Goal: Information Seeking & Learning: Learn about a topic

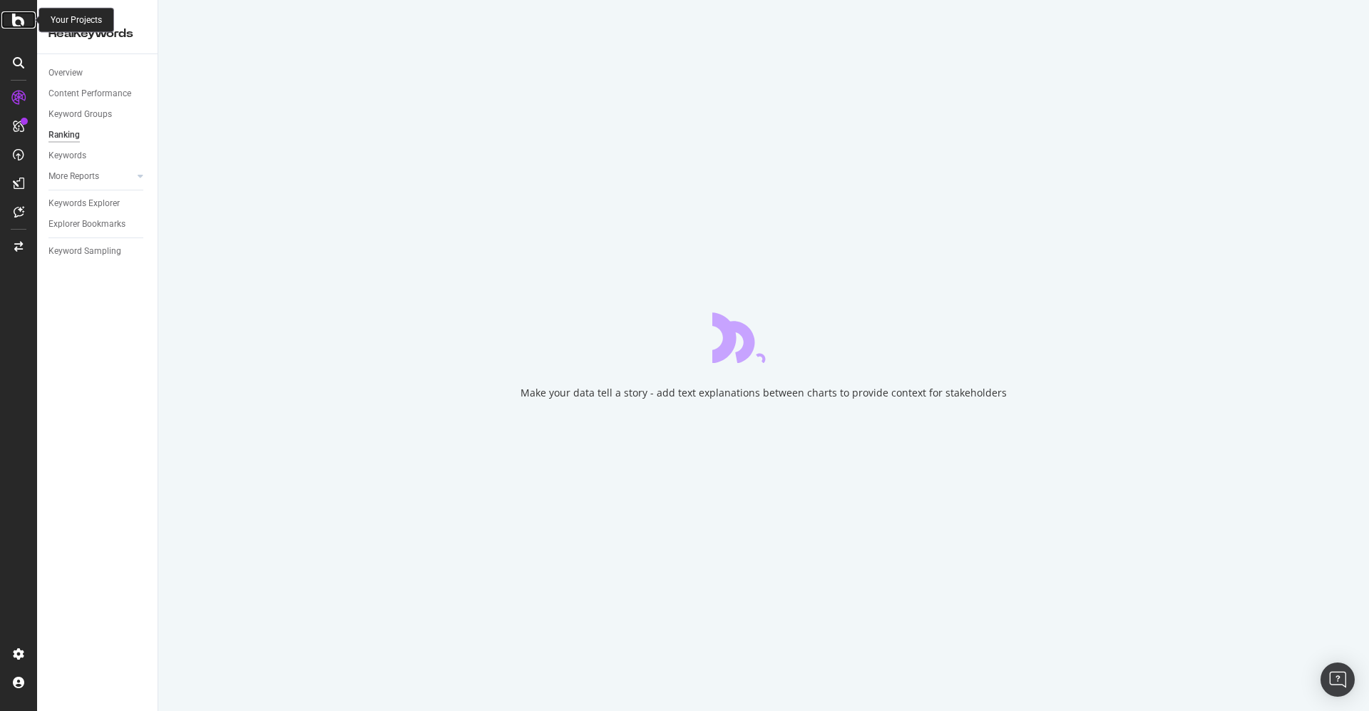
click at [13, 19] on icon at bounding box center [18, 19] width 13 height 17
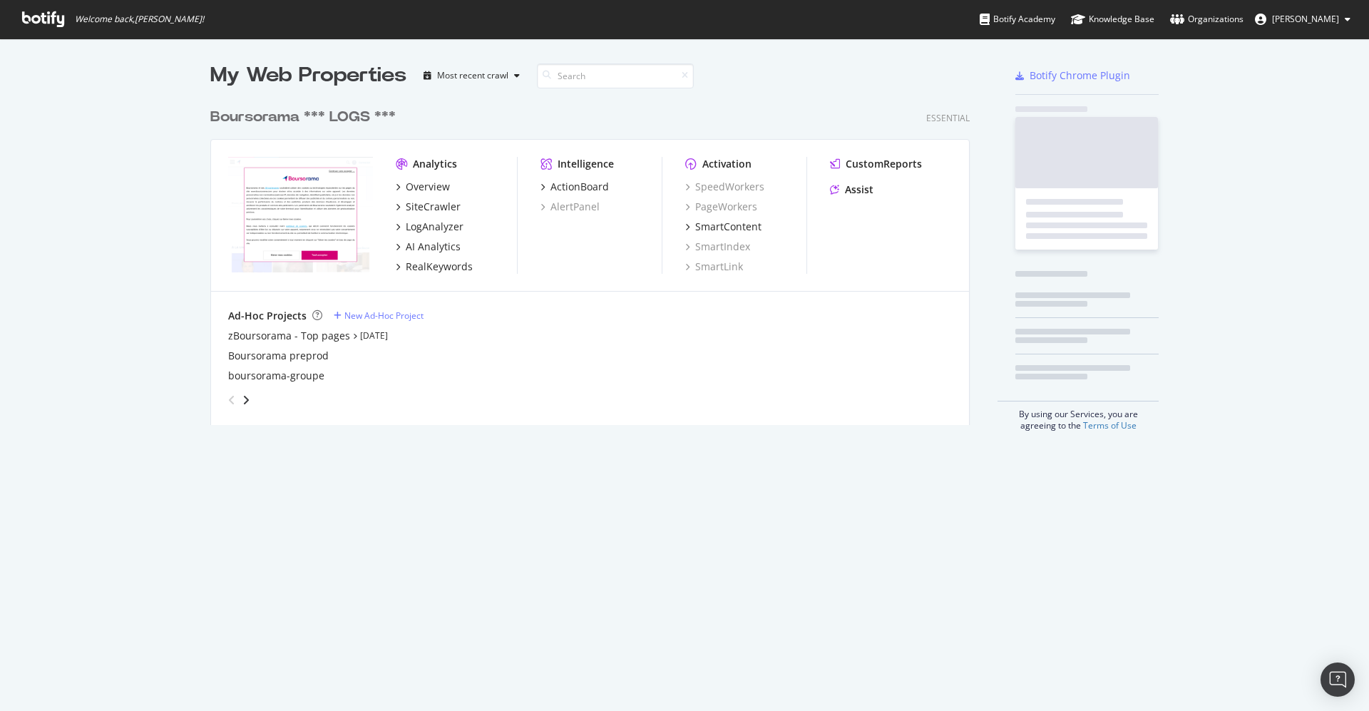
scroll to position [695, 1337]
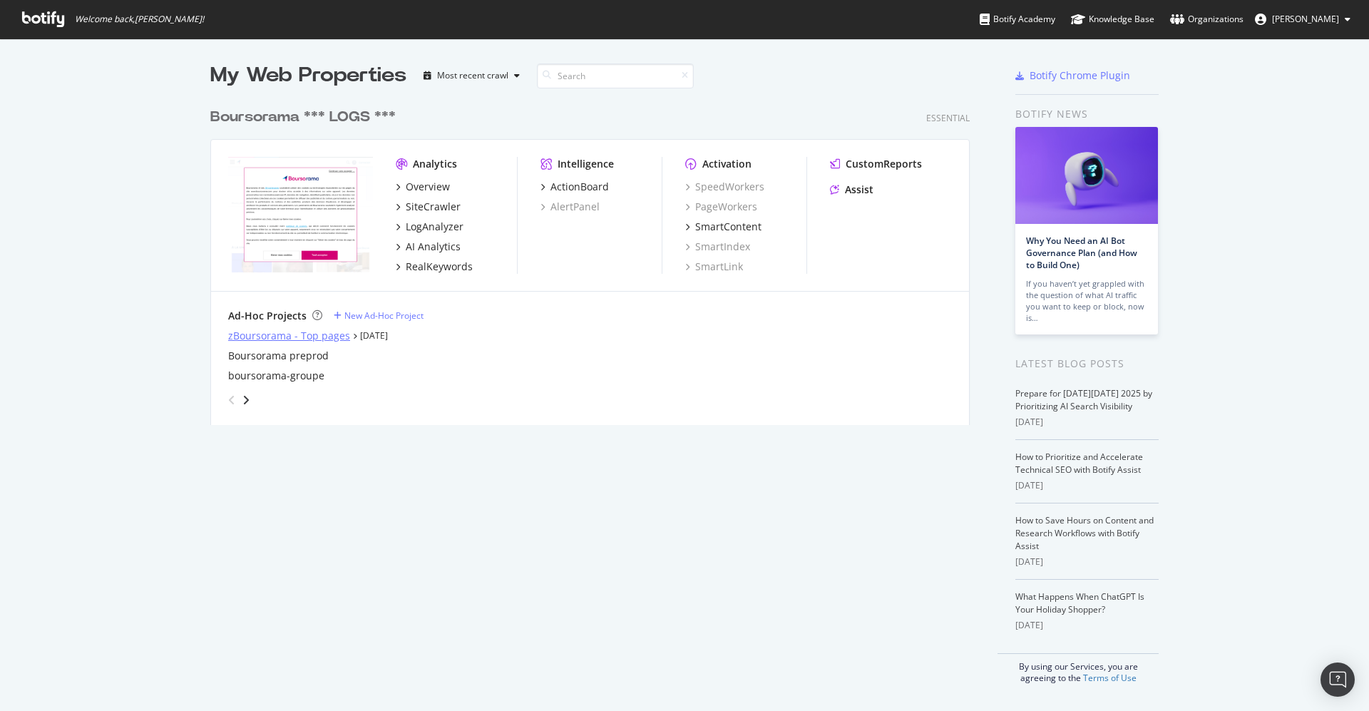
click at [267, 334] on div "zBoursorama - Top pages" at bounding box center [289, 336] width 122 height 14
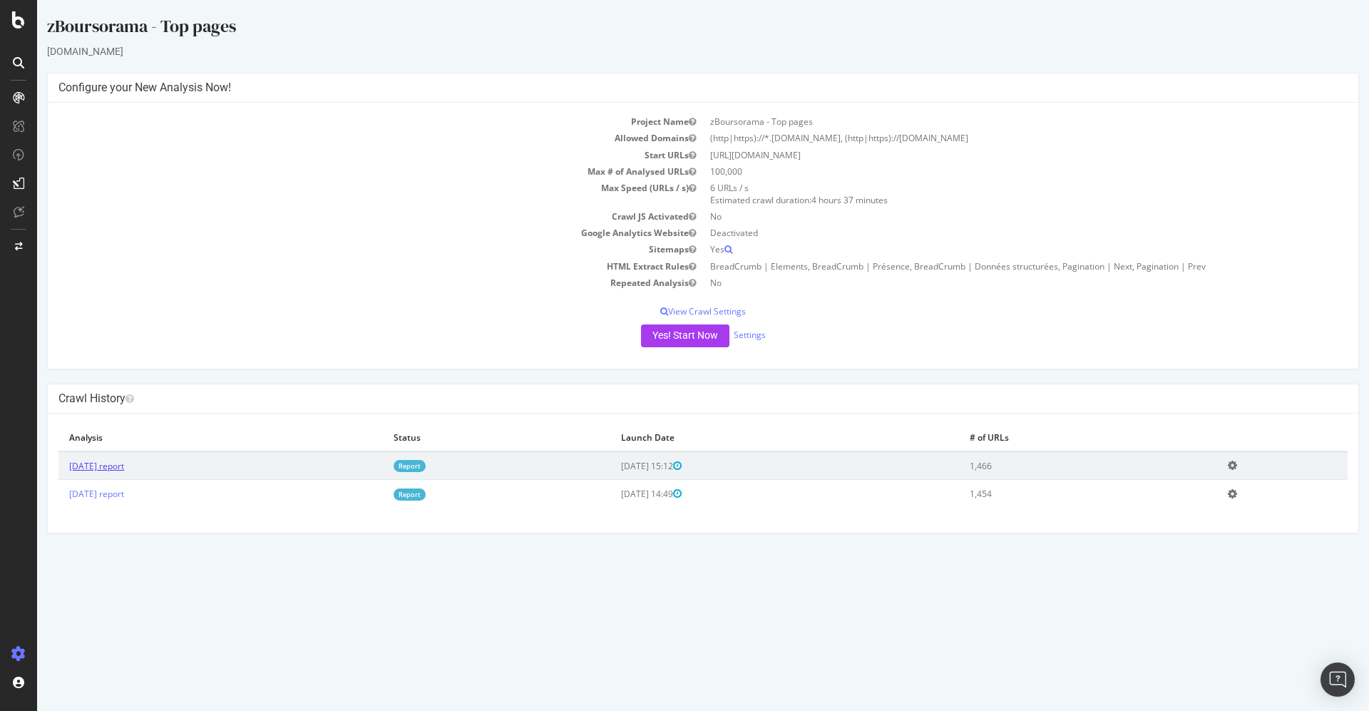
click at [119, 463] on link "[DATE] report" at bounding box center [96, 466] width 55 height 12
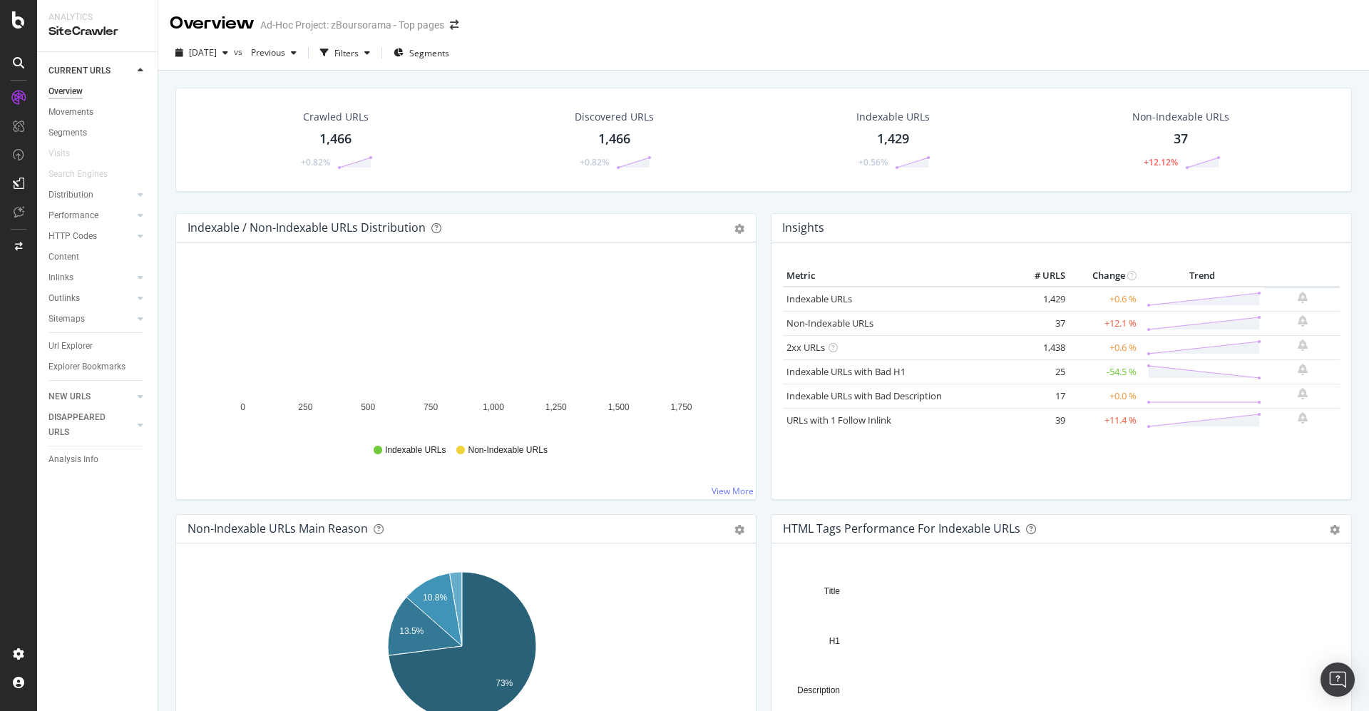
scroll to position [321, 0]
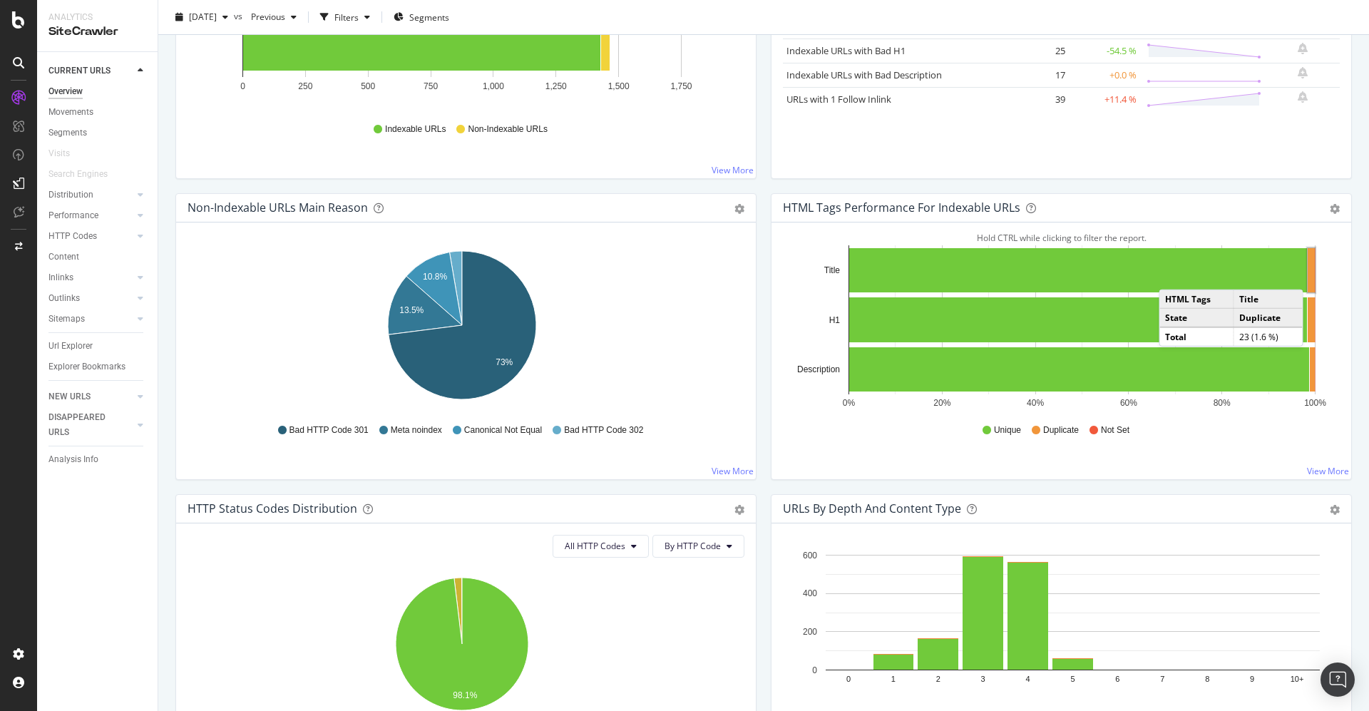
click at [1307, 274] on rect "A chart." at bounding box center [1310, 270] width 7 height 44
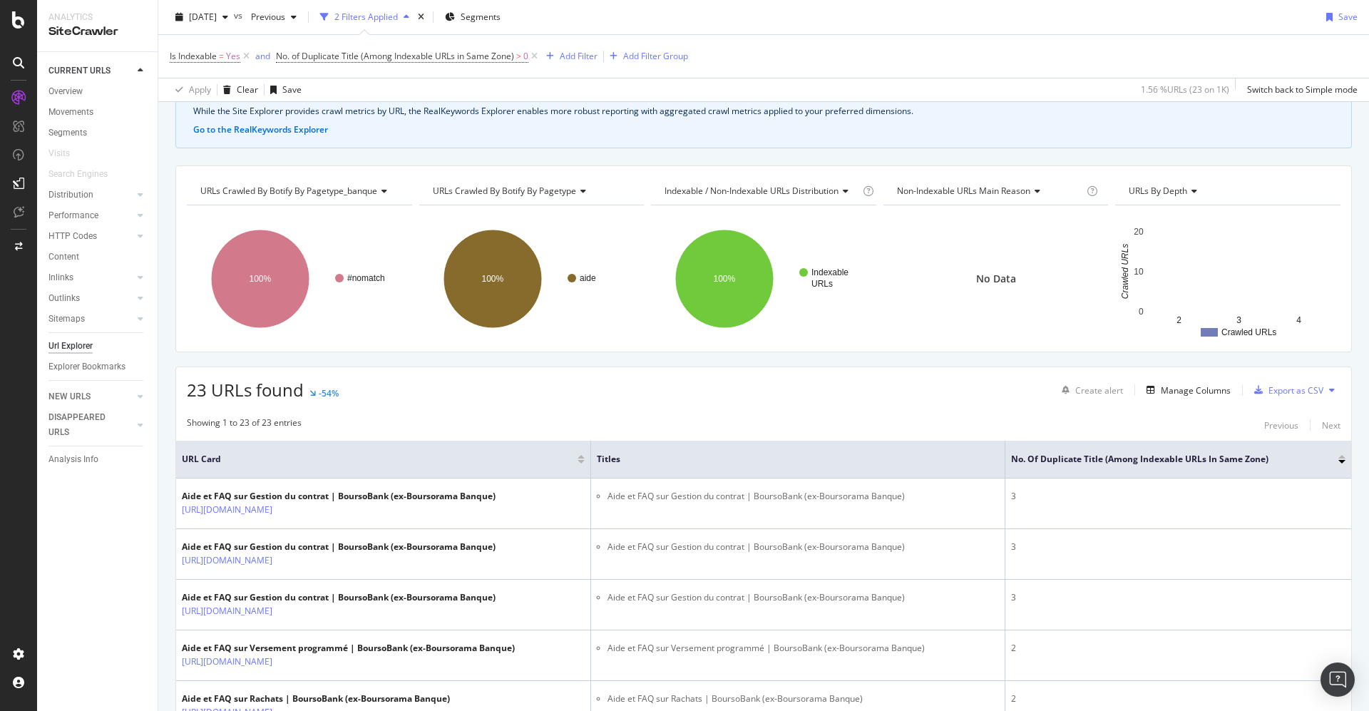
scroll to position [107, 0]
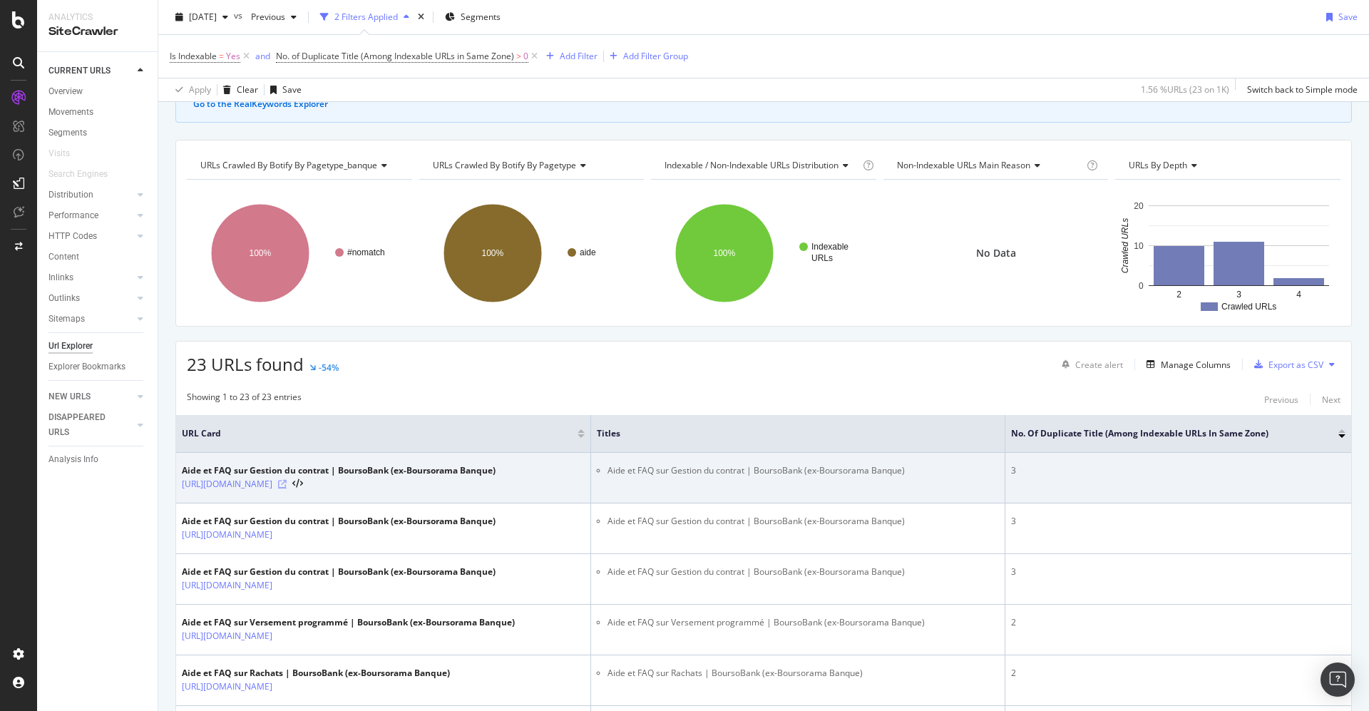
click at [287, 483] on icon at bounding box center [282, 484] width 9 height 9
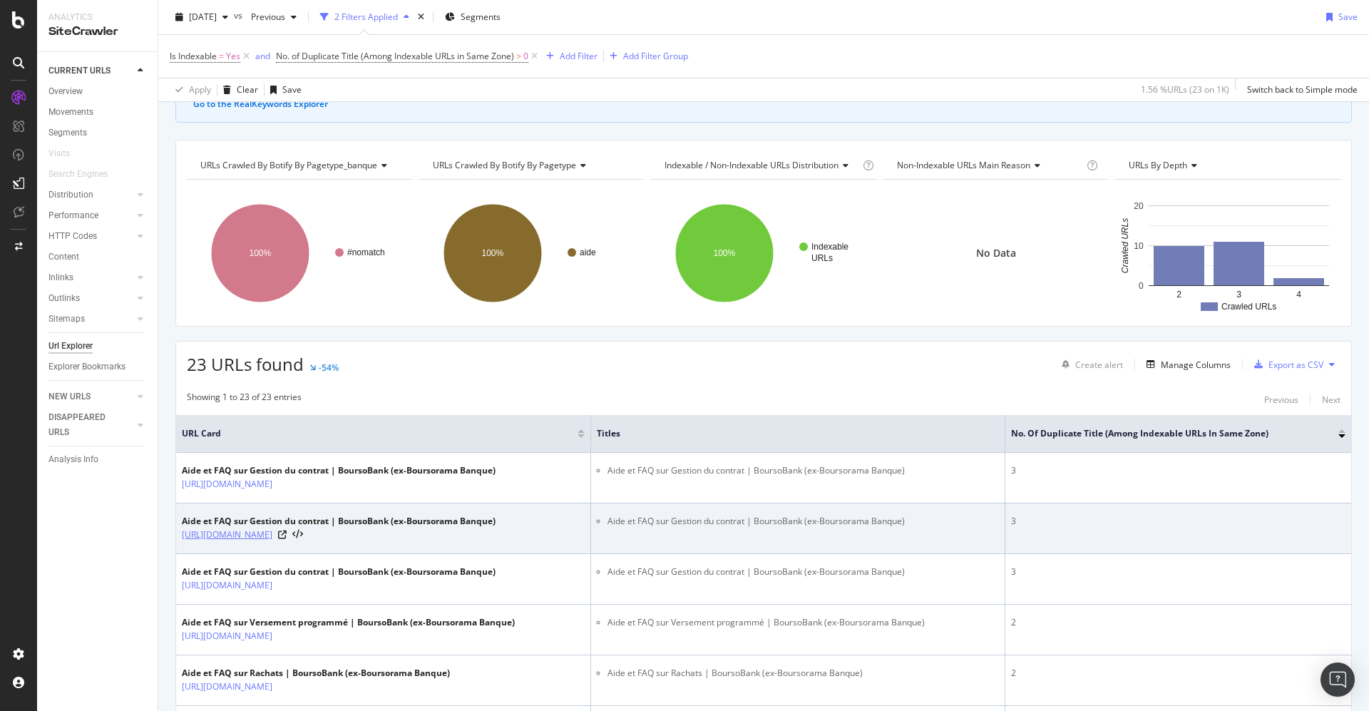
scroll to position [214, 0]
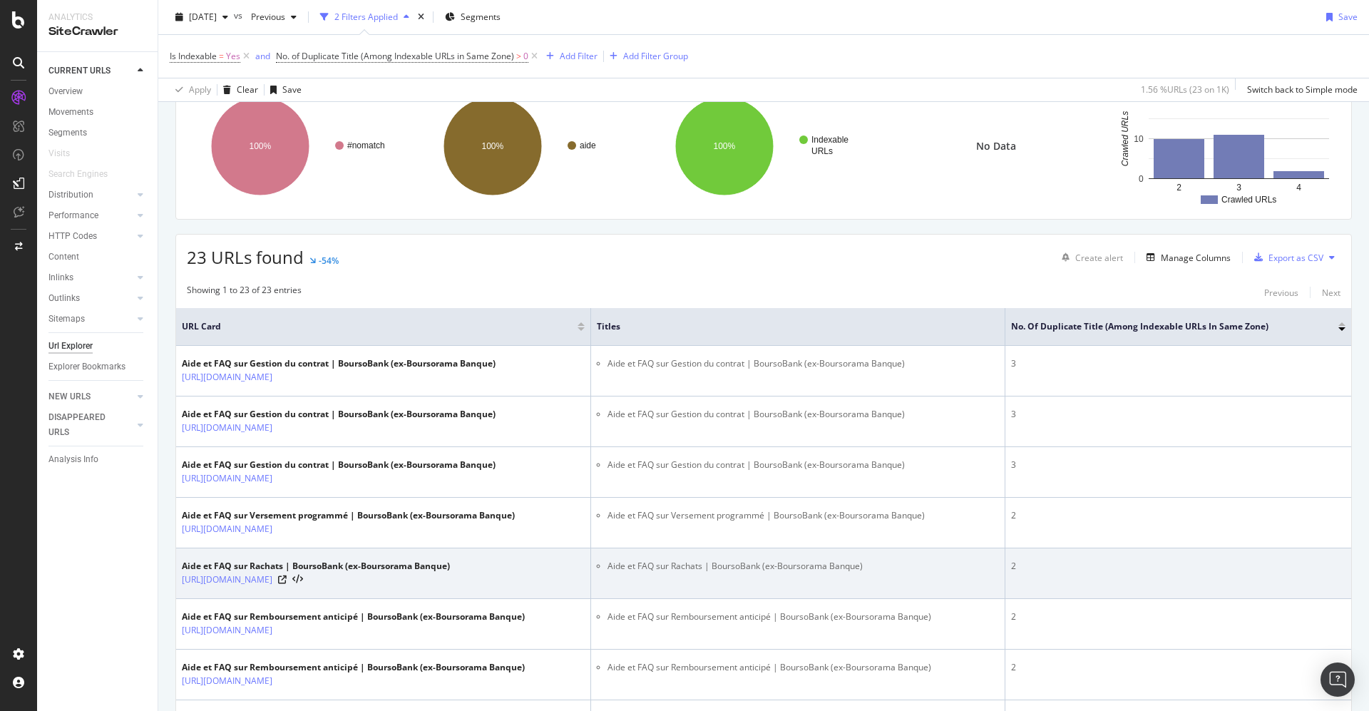
click at [303, 585] on div at bounding box center [290, 580] width 25 height 10
click at [287, 584] on icon at bounding box center [282, 579] width 9 height 9
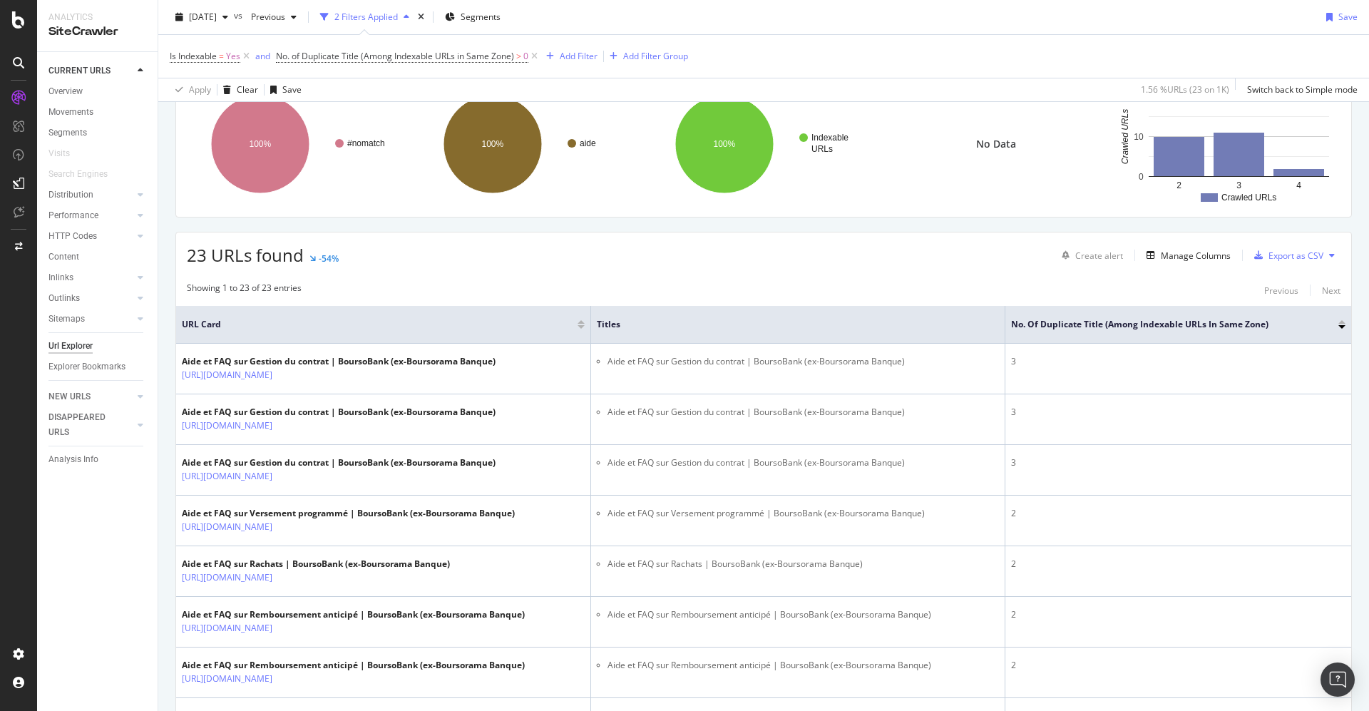
scroll to position [2, 0]
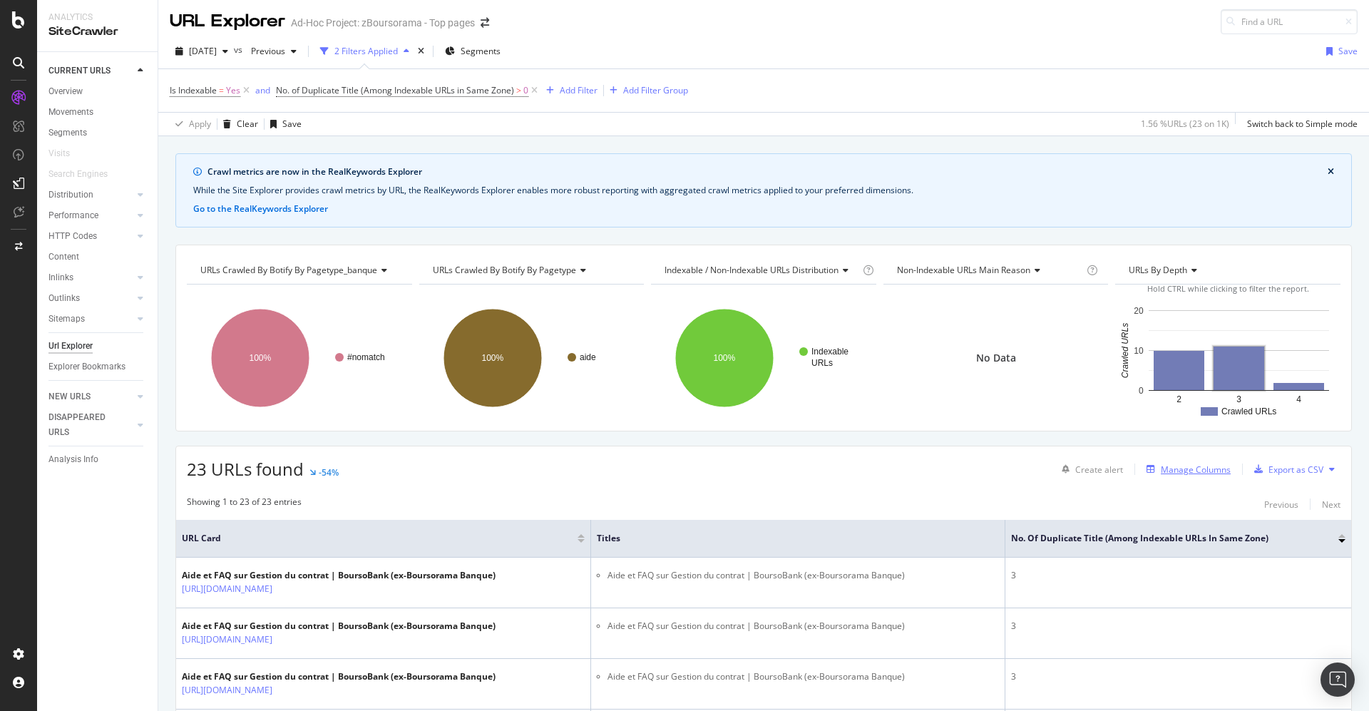
click at [1185, 463] on div "Manage Columns" at bounding box center [1195, 469] width 70 height 12
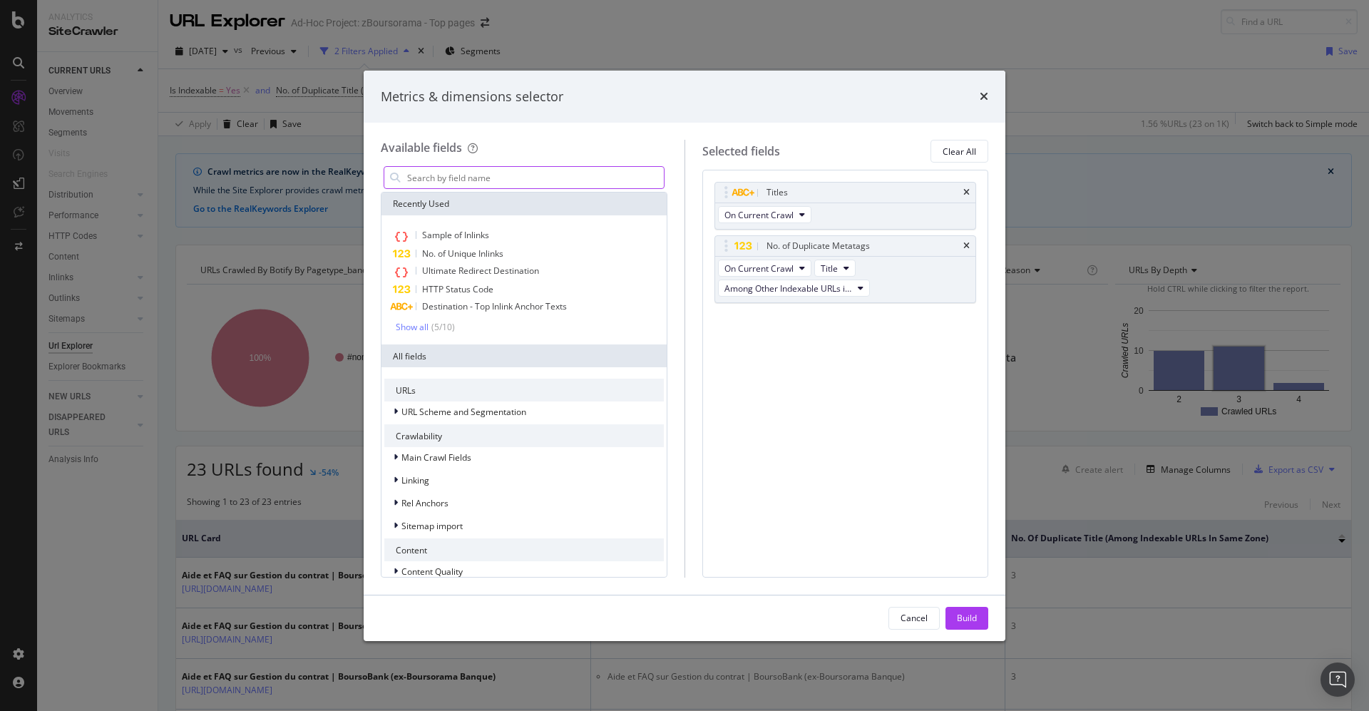
click at [426, 173] on input "modal" at bounding box center [535, 177] width 258 height 21
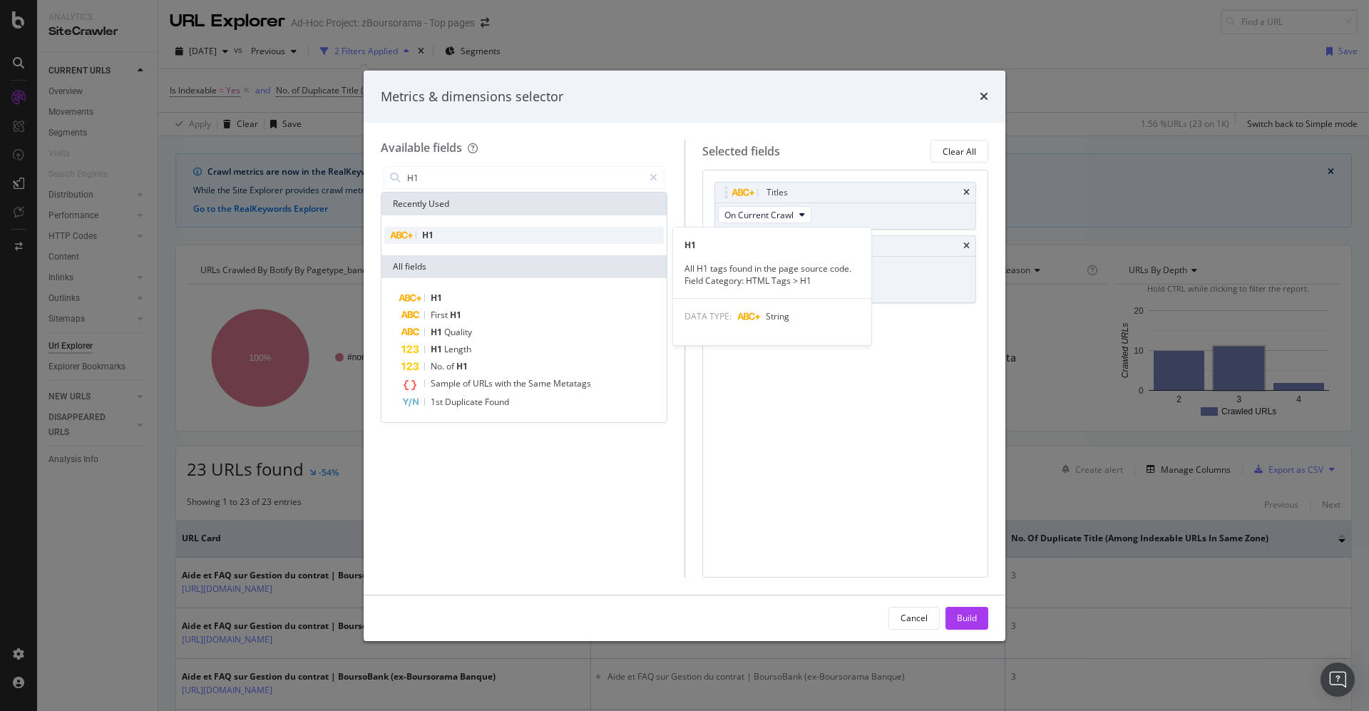
click at [421, 231] on div "H1" at bounding box center [523, 235] width 279 height 17
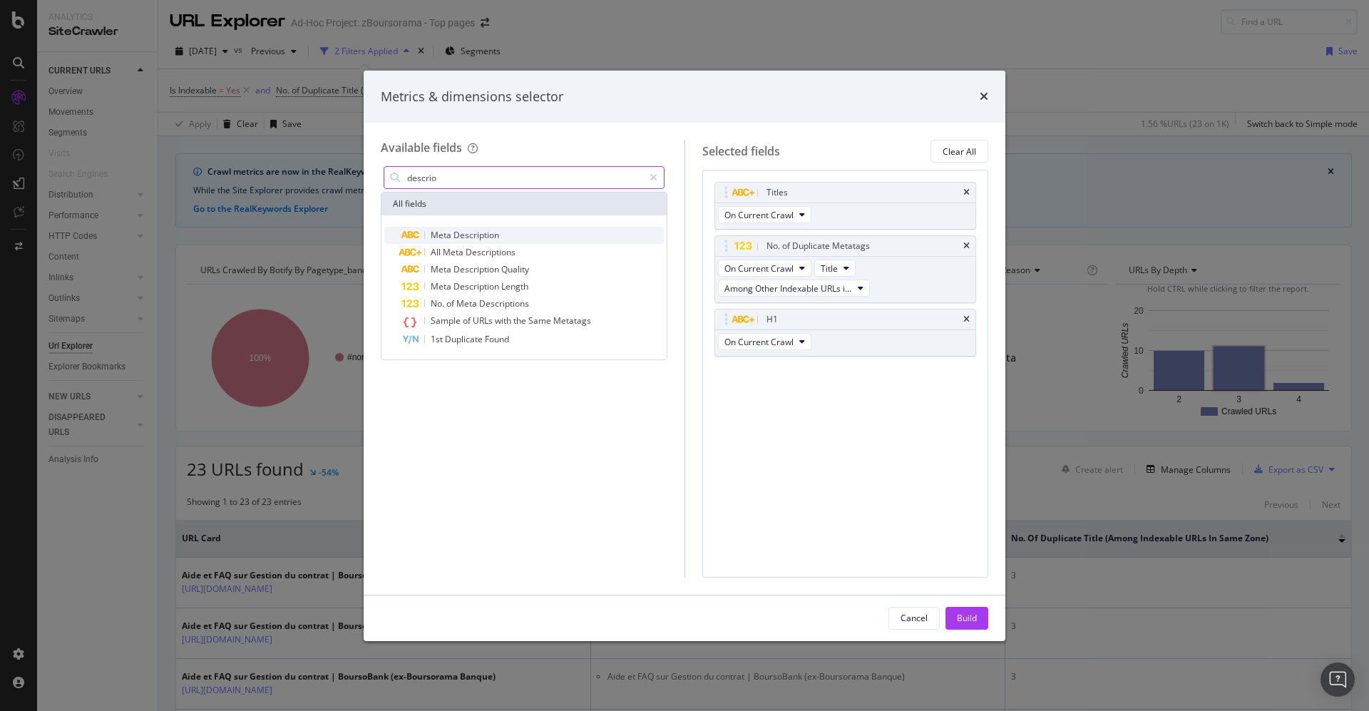
type input "descrio"
click at [463, 227] on div "Meta Description" at bounding box center [532, 235] width 262 height 17
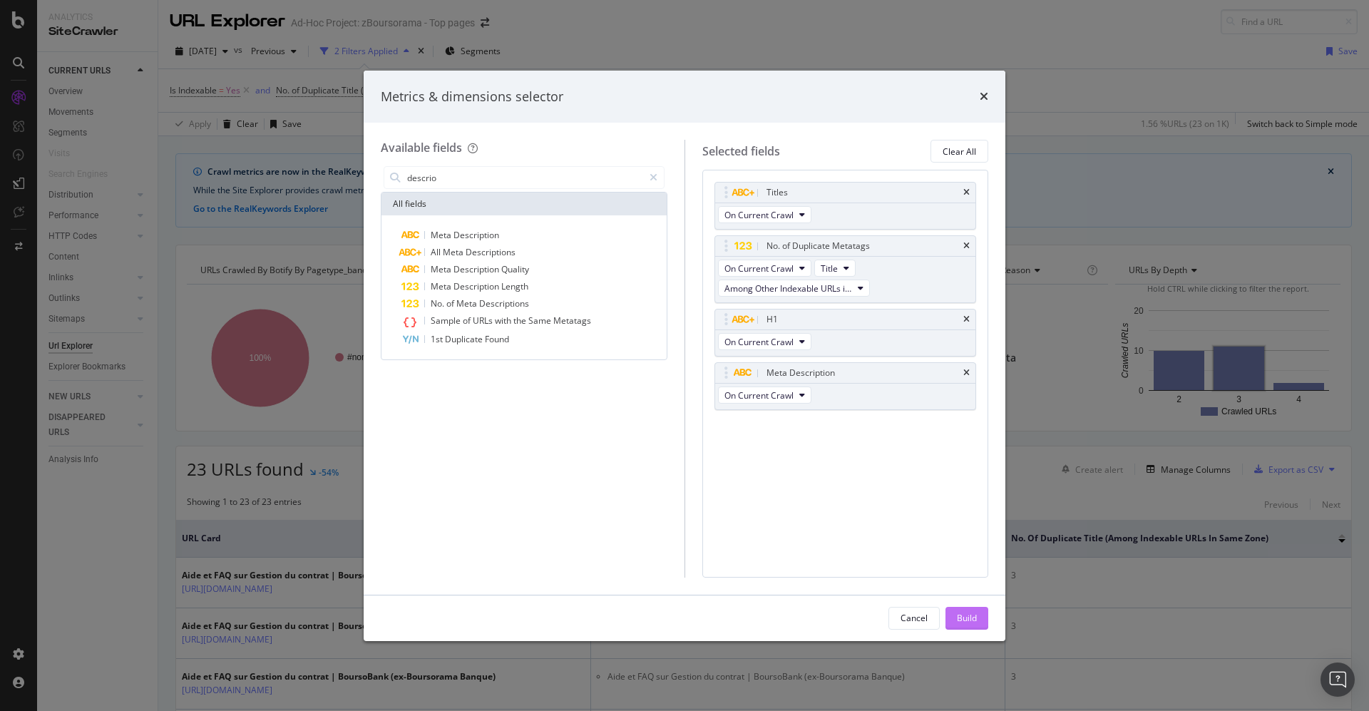
click at [963, 622] on div "Build" at bounding box center [967, 618] width 20 height 12
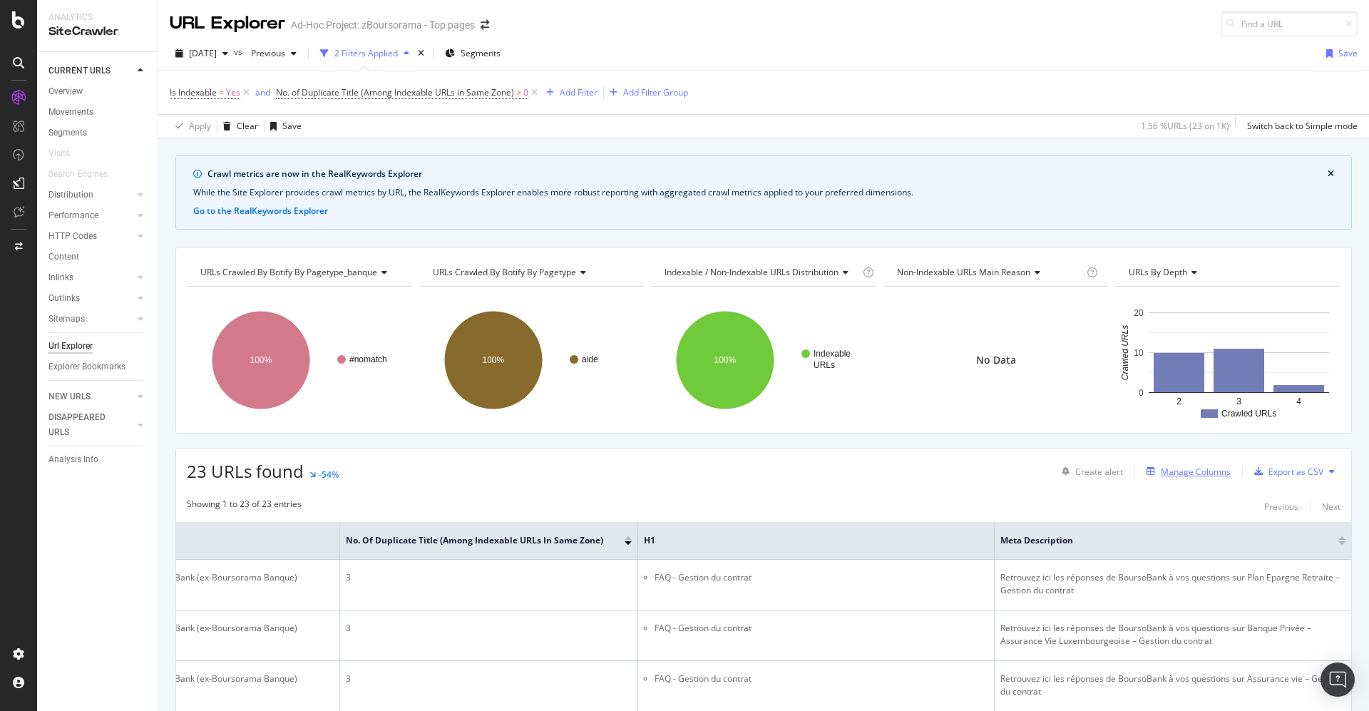
click at [1171, 473] on div "Manage Columns" at bounding box center [1195, 471] width 70 height 12
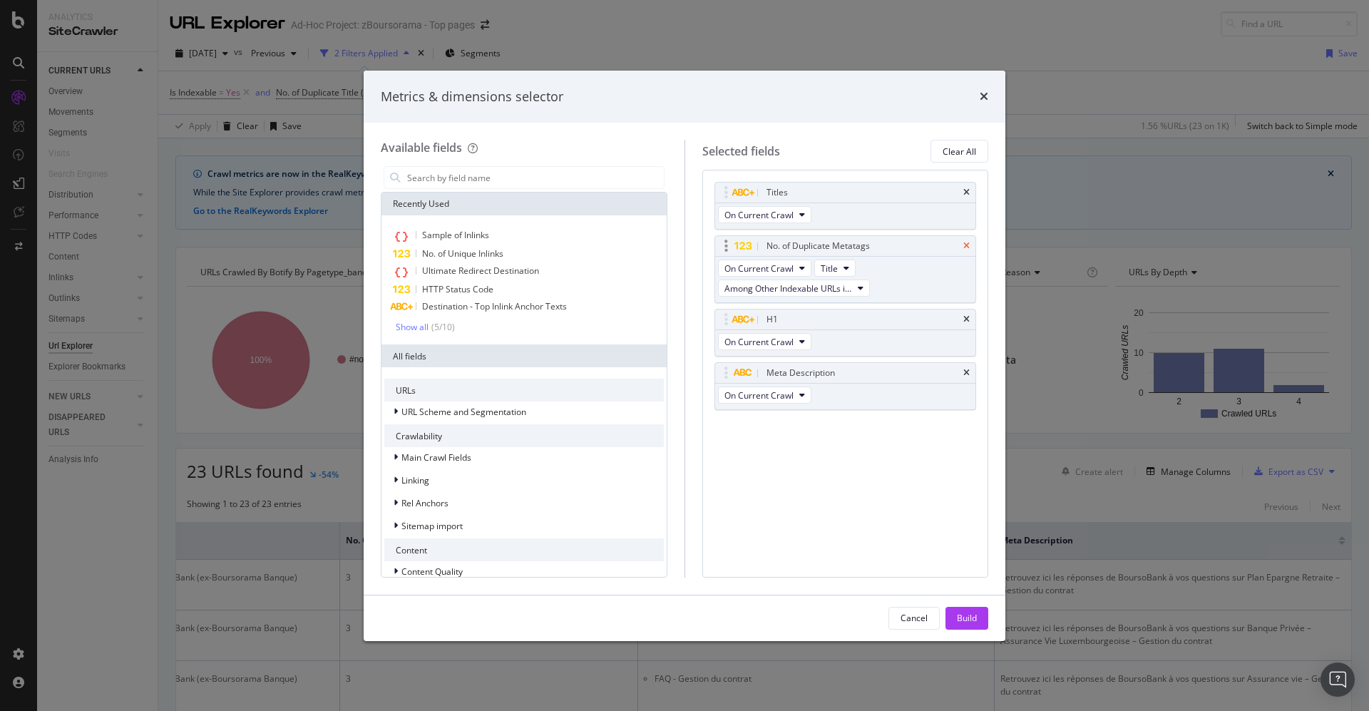
click at [964, 246] on icon "times" at bounding box center [966, 246] width 6 height 9
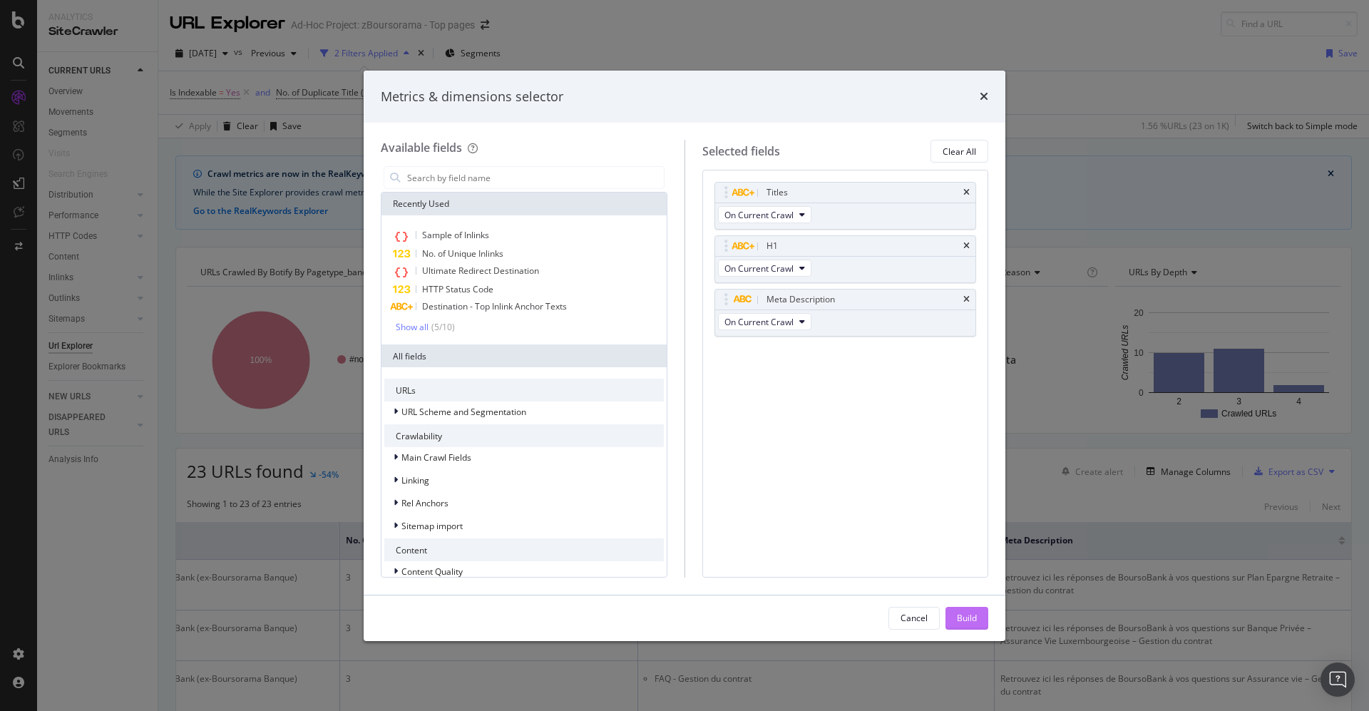
click at [957, 617] on div "Build" at bounding box center [967, 618] width 20 height 12
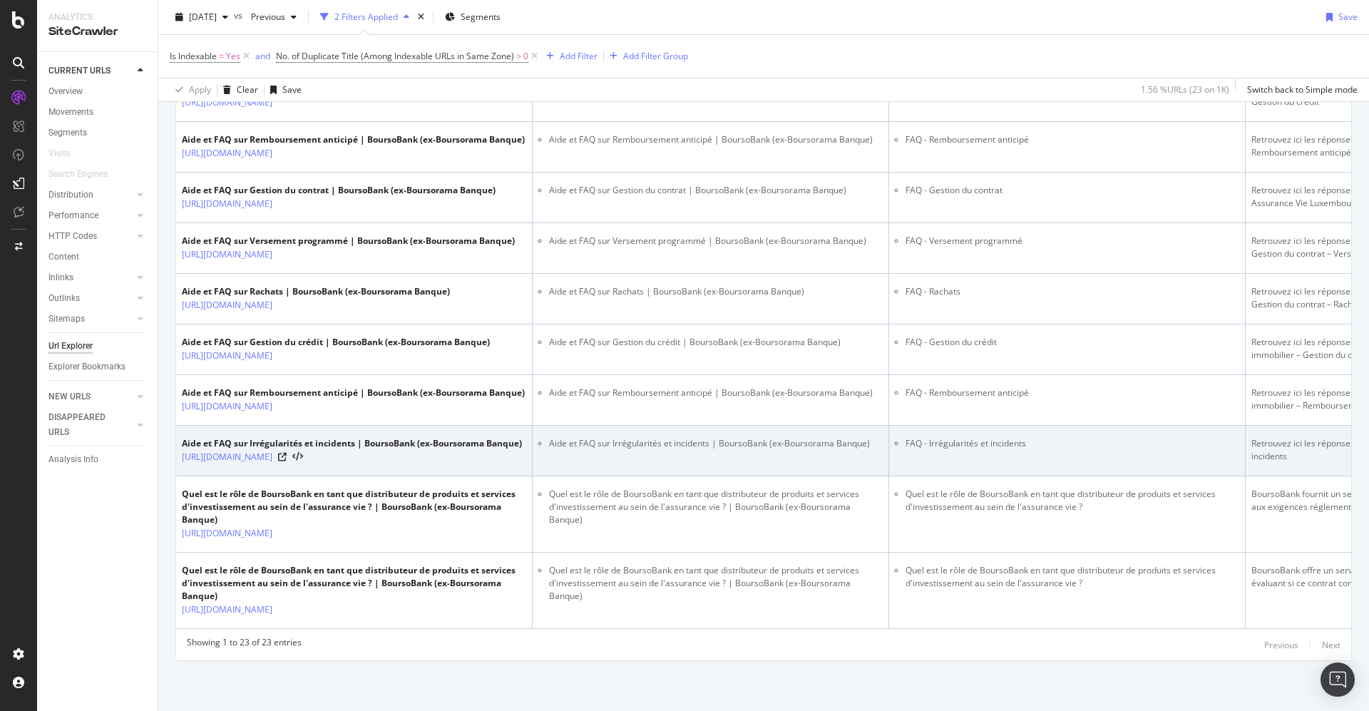
scroll to position [1458, 0]
click at [738, 426] on td "Aide et FAQ sur Irrégularités et incidents | BoursoBank (ex-Boursorama Banque)" at bounding box center [710, 451] width 356 height 51
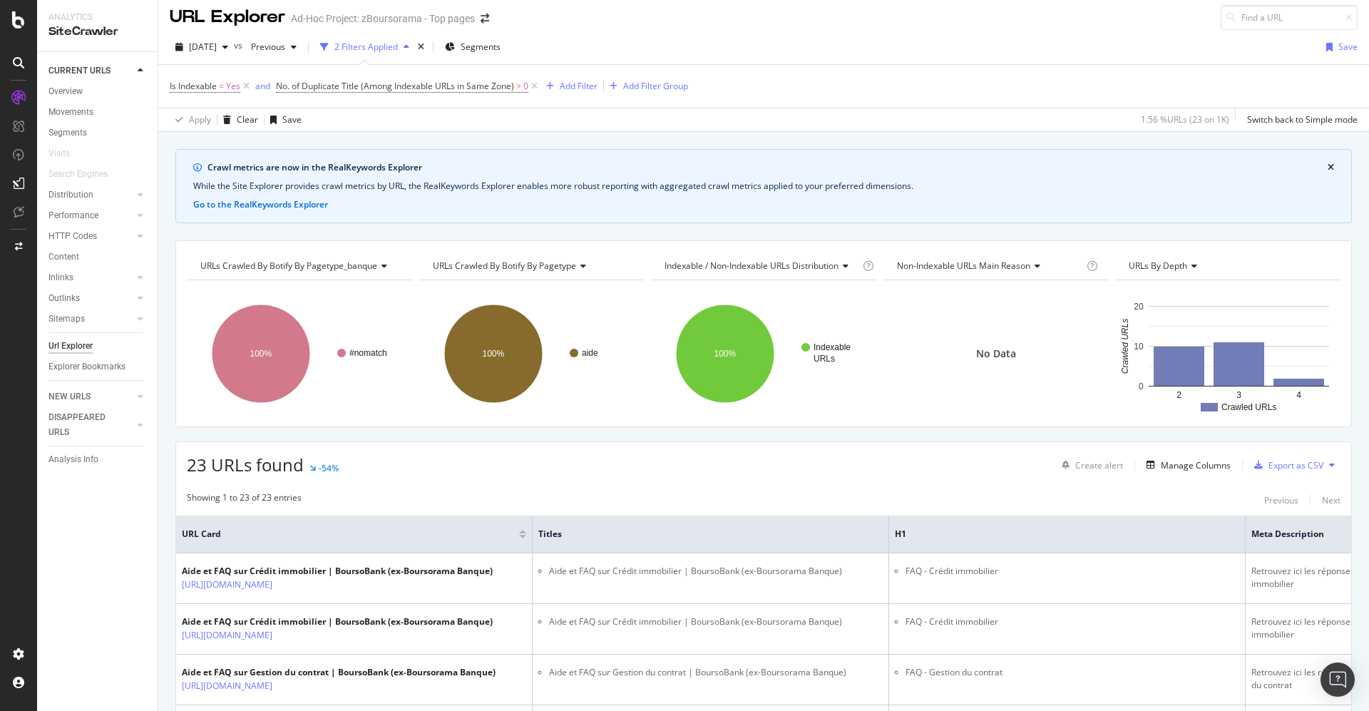
scroll to position [327, 0]
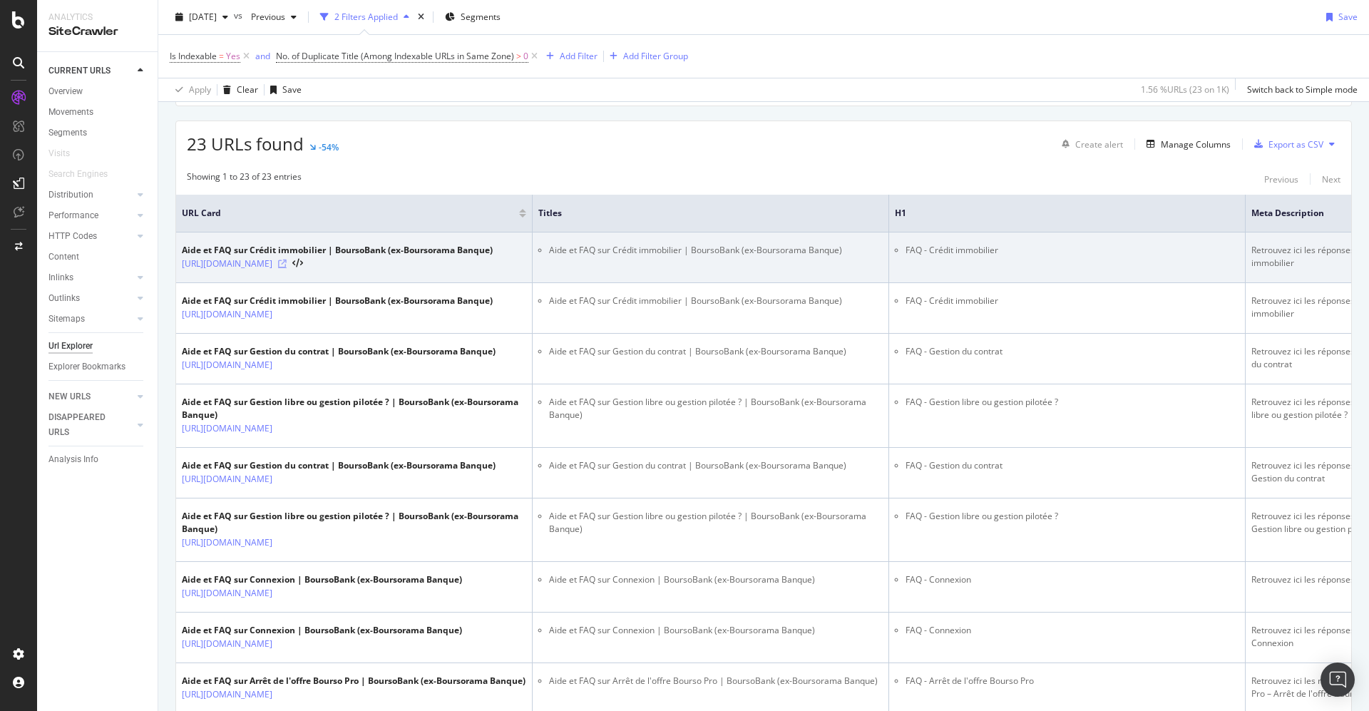
click at [287, 259] on icon at bounding box center [282, 263] width 9 height 9
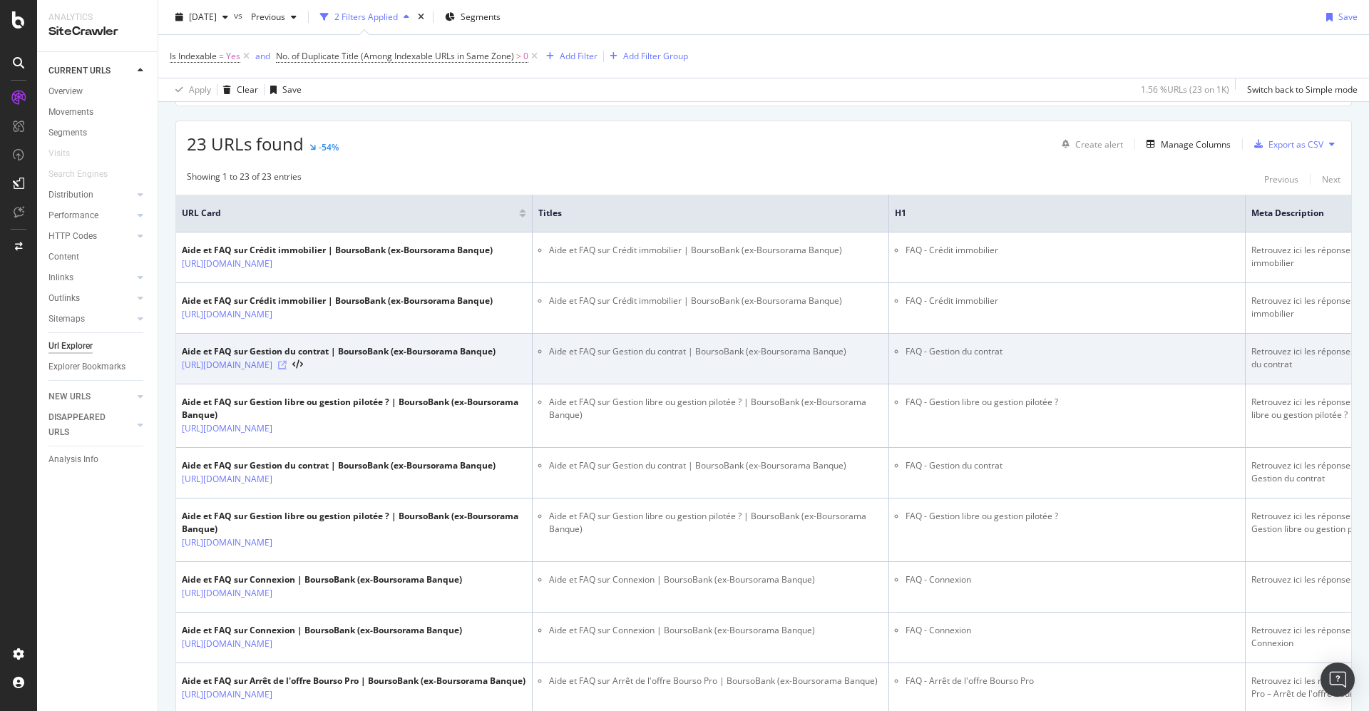
click at [287, 362] on icon at bounding box center [282, 365] width 9 height 9
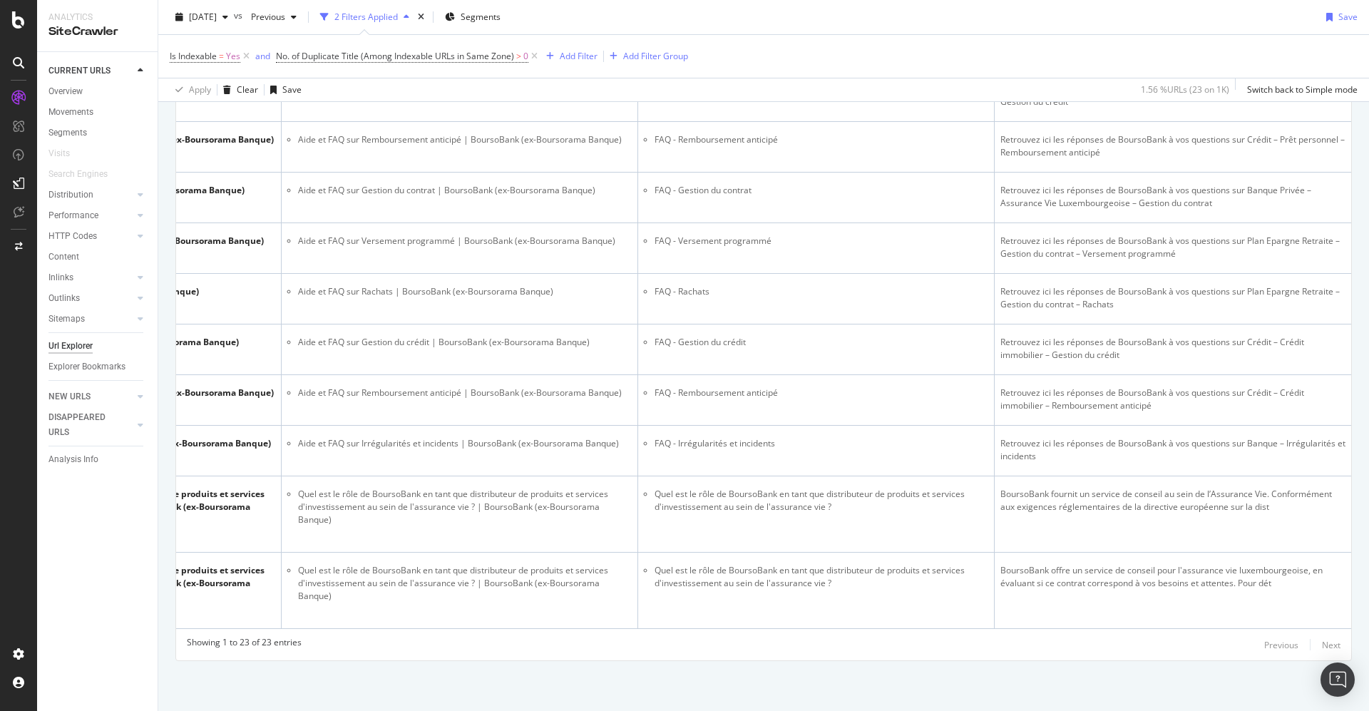
scroll to position [0, 267]
